Goal: Information Seeking & Learning: Find specific fact

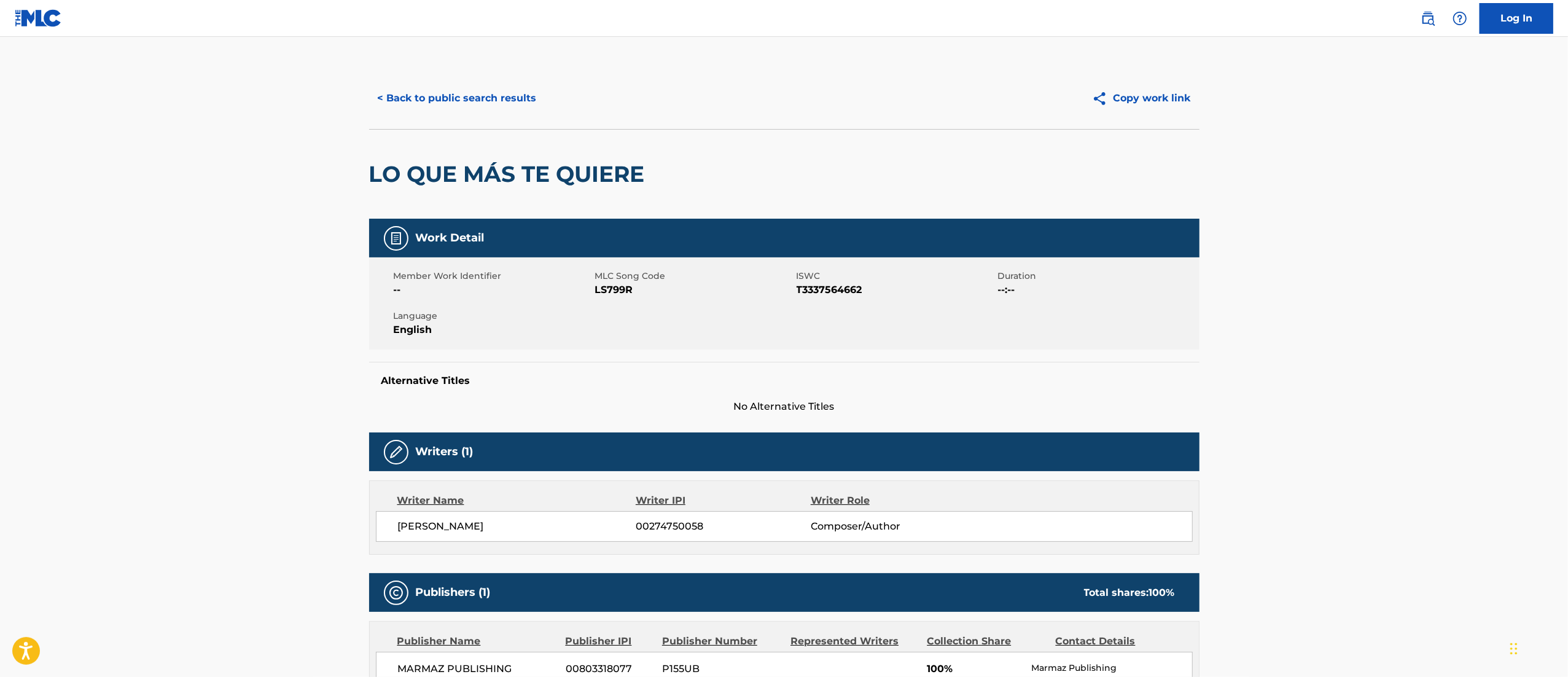
click at [465, 70] on div "< Back to public search results Copy work link" at bounding box center [784, 98] width 831 height 61
click at [460, 81] on div "< Back to public search results Copy work link" at bounding box center [784, 98] width 831 height 61
click at [458, 84] on button "< Back to public search results" at bounding box center [457, 98] width 176 height 31
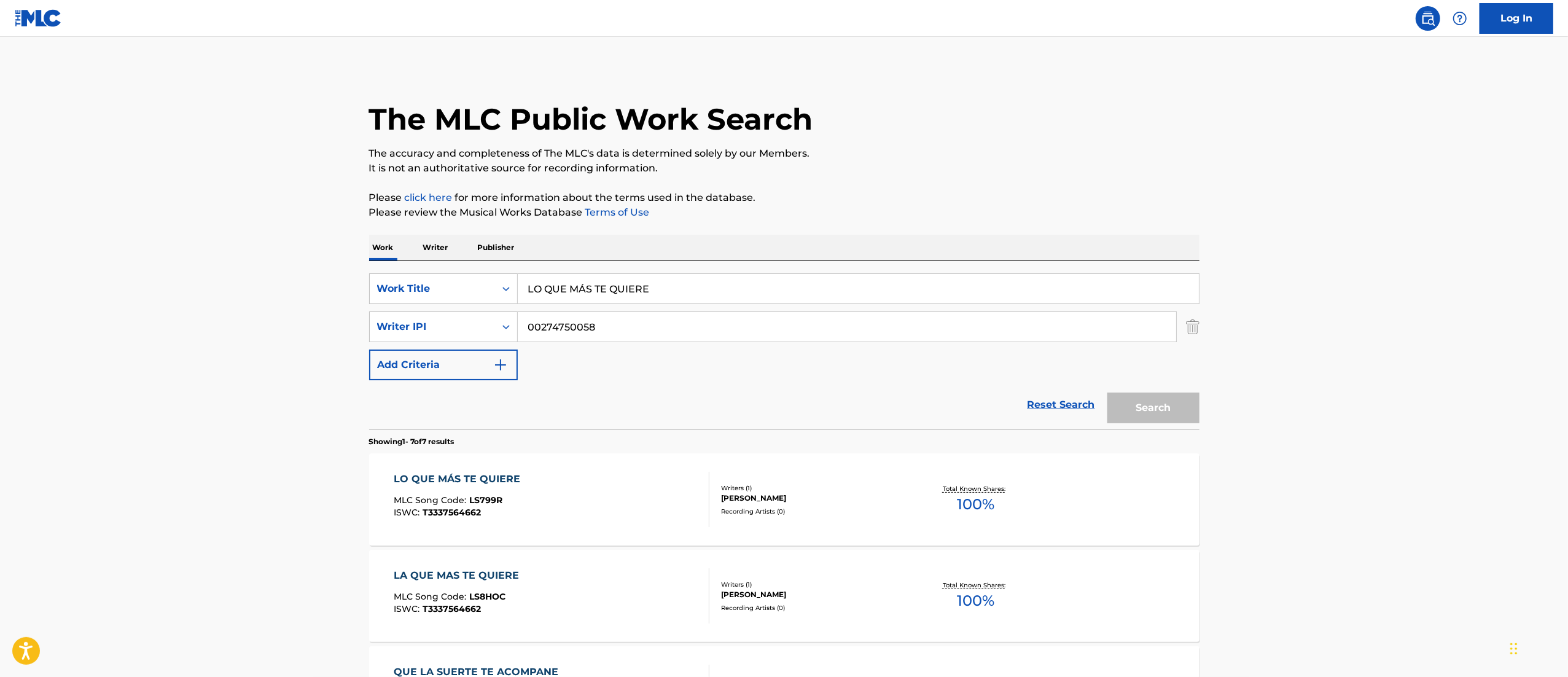
scroll to position [91, 0]
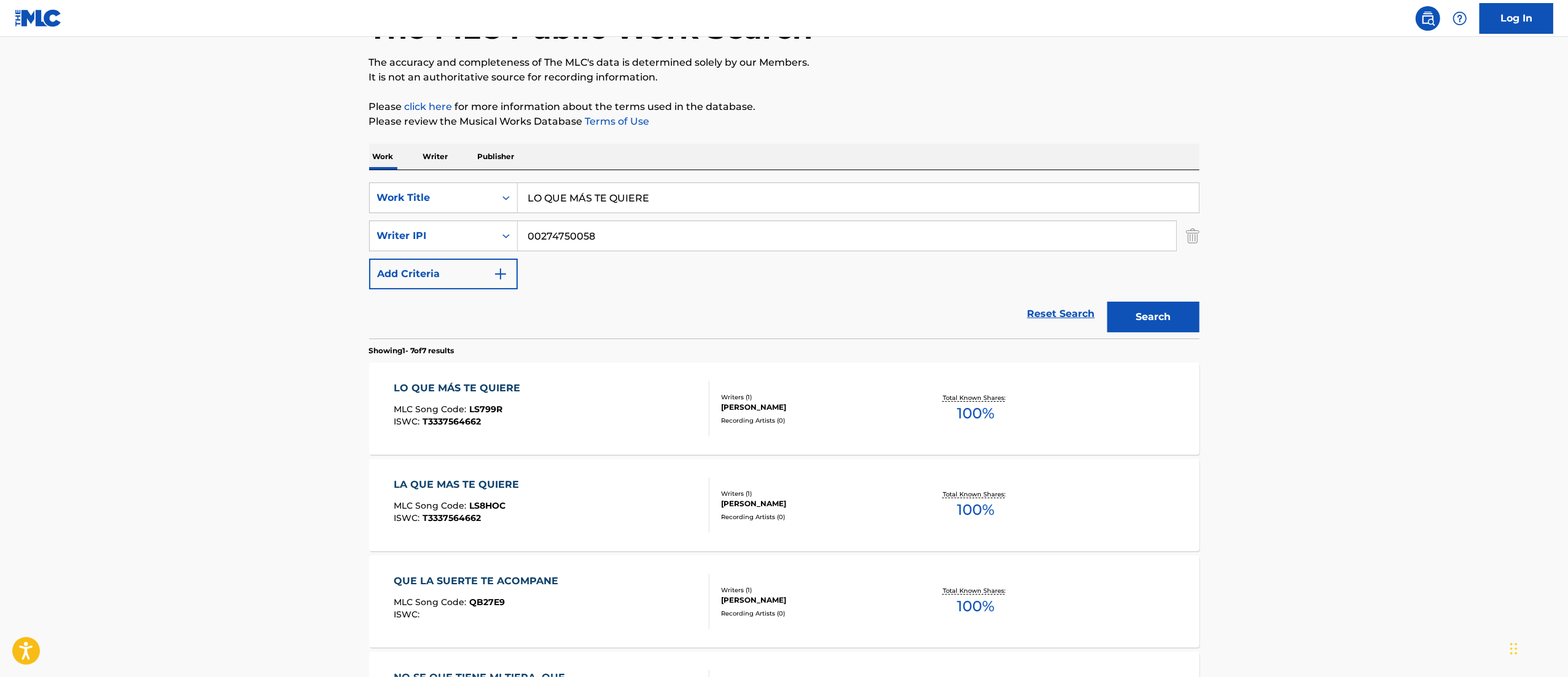
click at [698, 181] on div "SearchWithCriteria141ef08e-e197-4d02-94f6-b4b601f192a7 Work Title LO QUE MÁS TE…" at bounding box center [784, 254] width 831 height 168
click at [690, 193] on input "LO QUE MÁS TE QUIERE" at bounding box center [858, 197] width 681 height 29
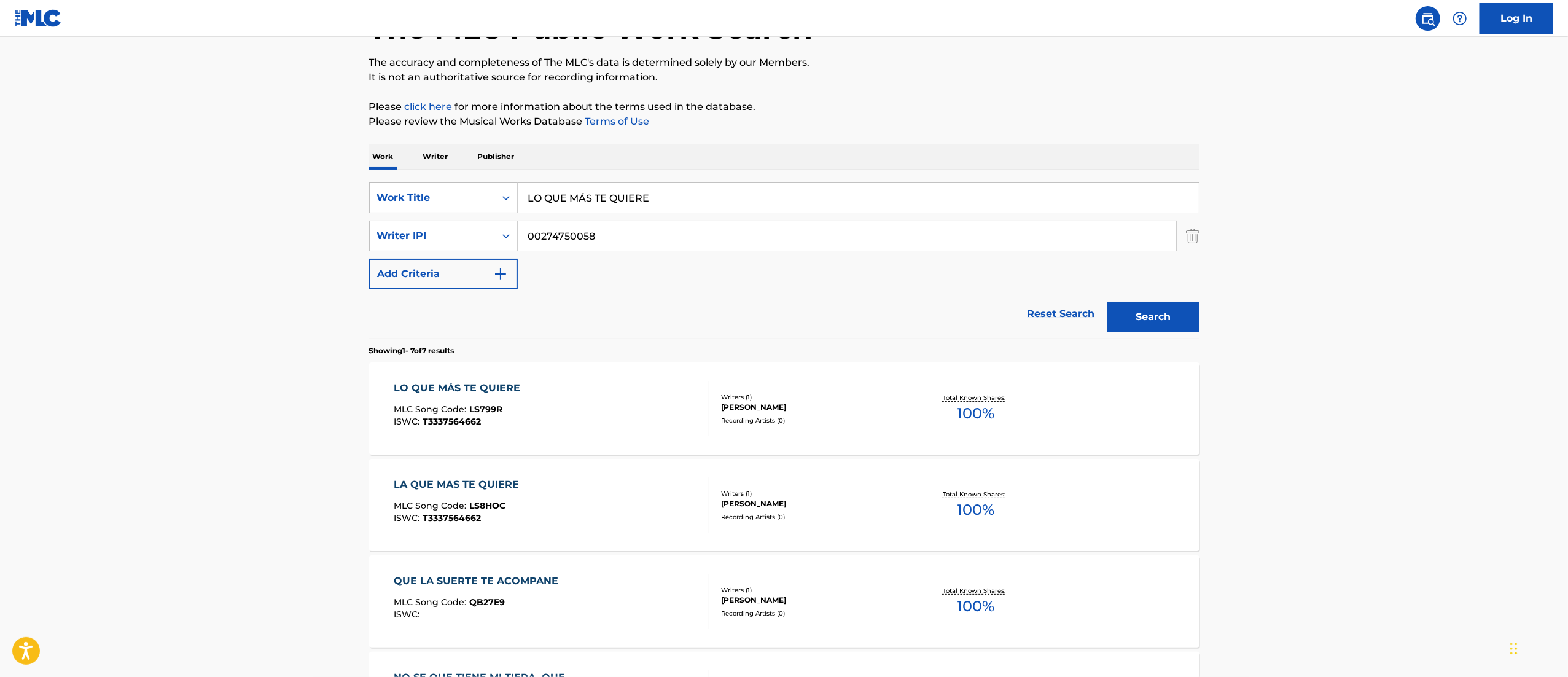
click at [690, 193] on input "LO QUE MÁS TE QUIERE" at bounding box center [858, 197] width 681 height 29
paste input "REGRESO AL PAÍS DEL ARPA"
type input "REGRESO AL PAÍS DEL ARPA"
click at [1107, 302] on button "Search" at bounding box center [1153, 317] width 92 height 31
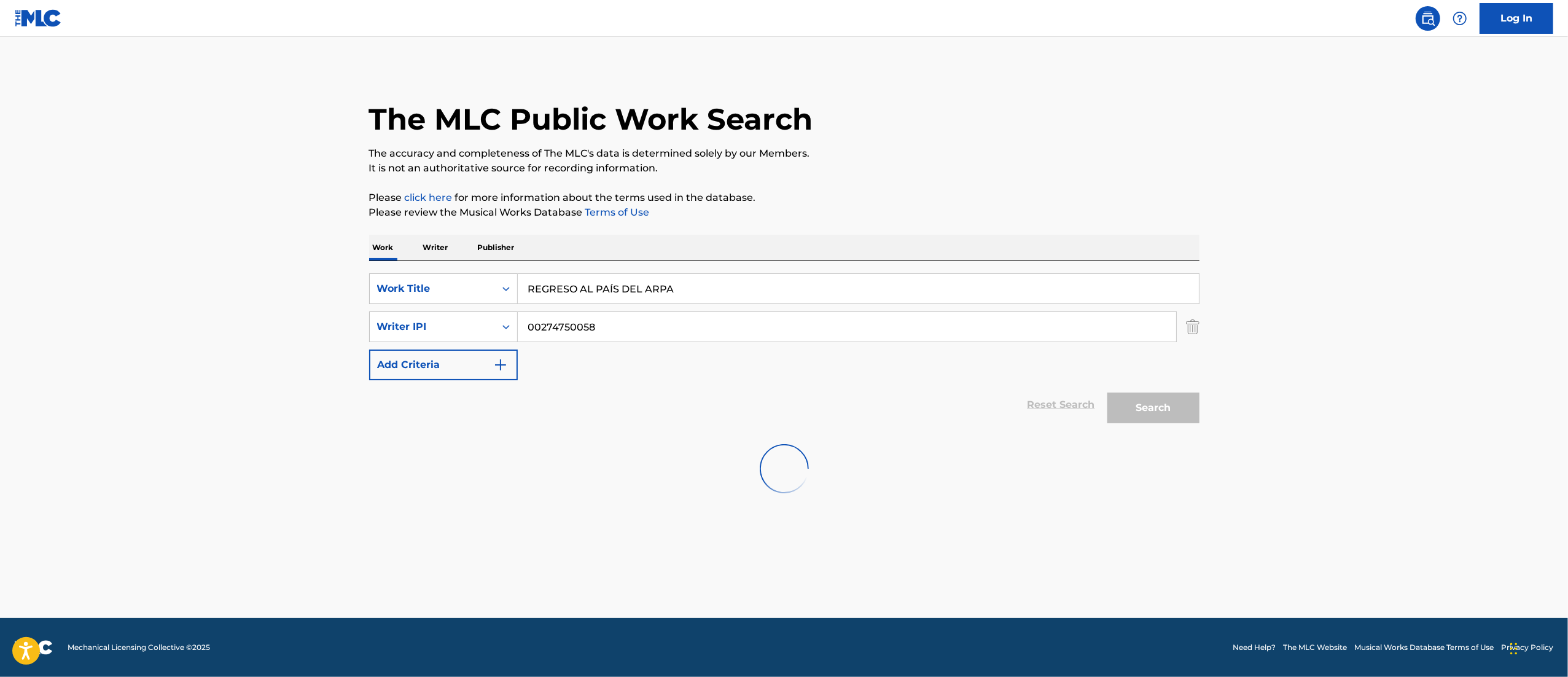
scroll to position [0, 0]
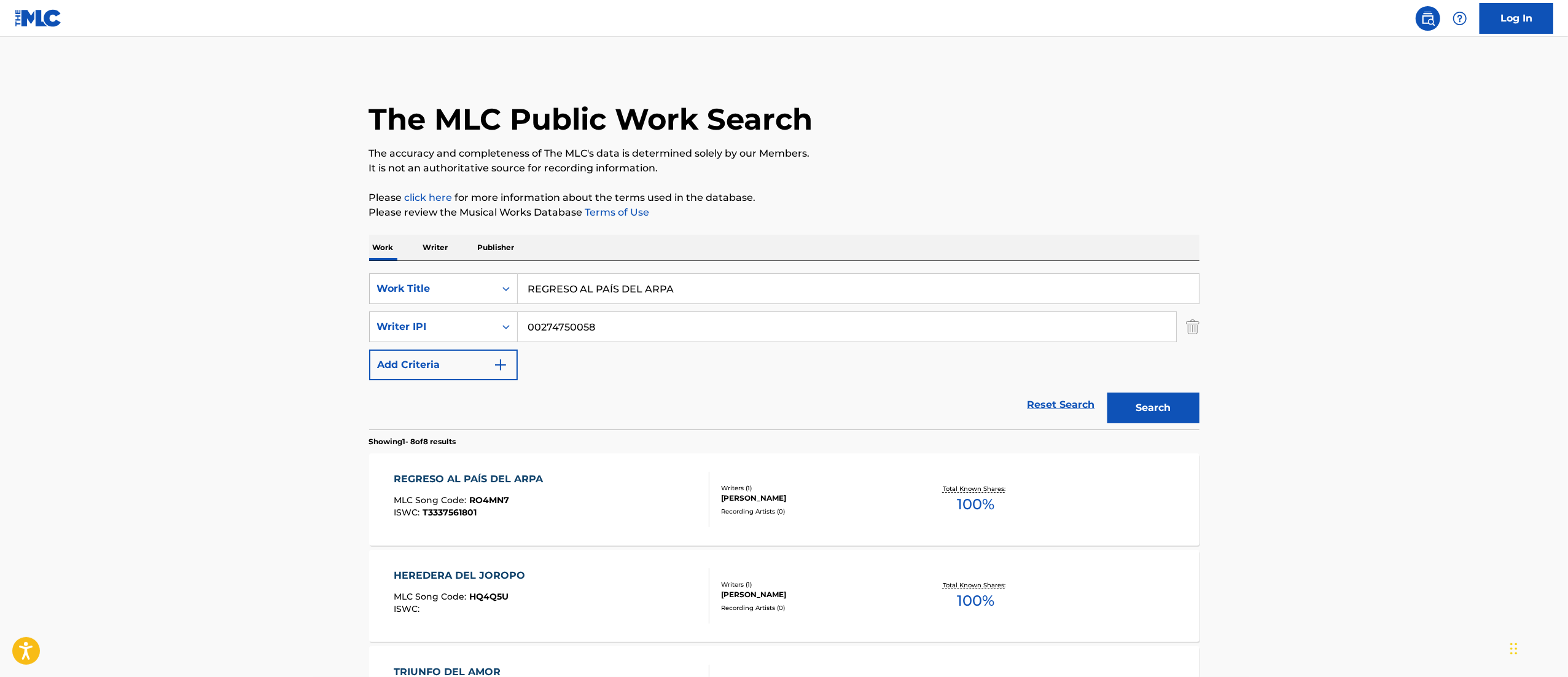
click at [541, 486] on div "REGRESO AL PAÍS DEL ARPA MLC Song Code : RO4MN7 ISWC : T3337561801" at bounding box center [471, 499] width 155 height 56
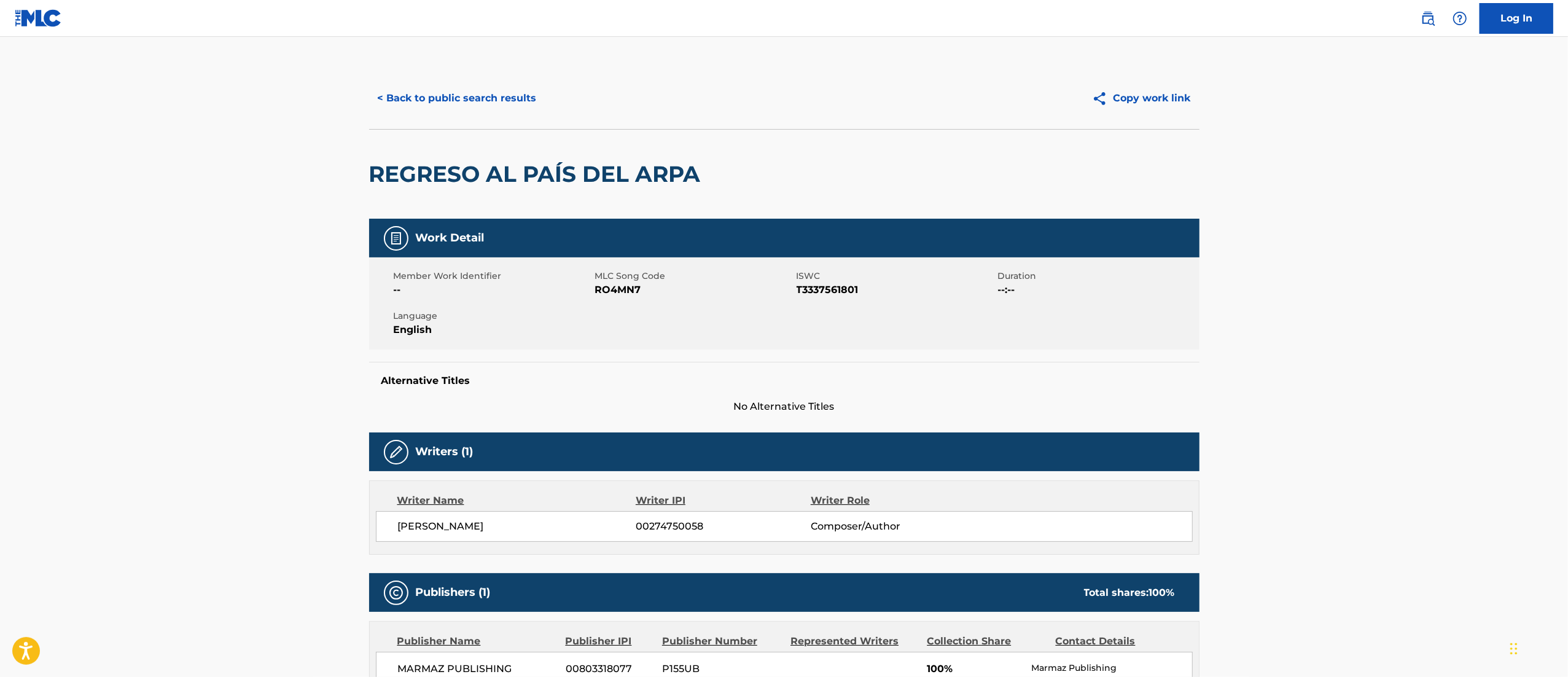
click at [485, 64] on main "< Back to public search results Copy work link REGRESO AL PAÍS DEL ARPA Work De…" at bounding box center [784, 437] width 1568 height 801
click at [458, 96] on button "< Back to public search results" at bounding box center [457, 98] width 176 height 31
